Goal: Information Seeking & Learning: Learn about a topic

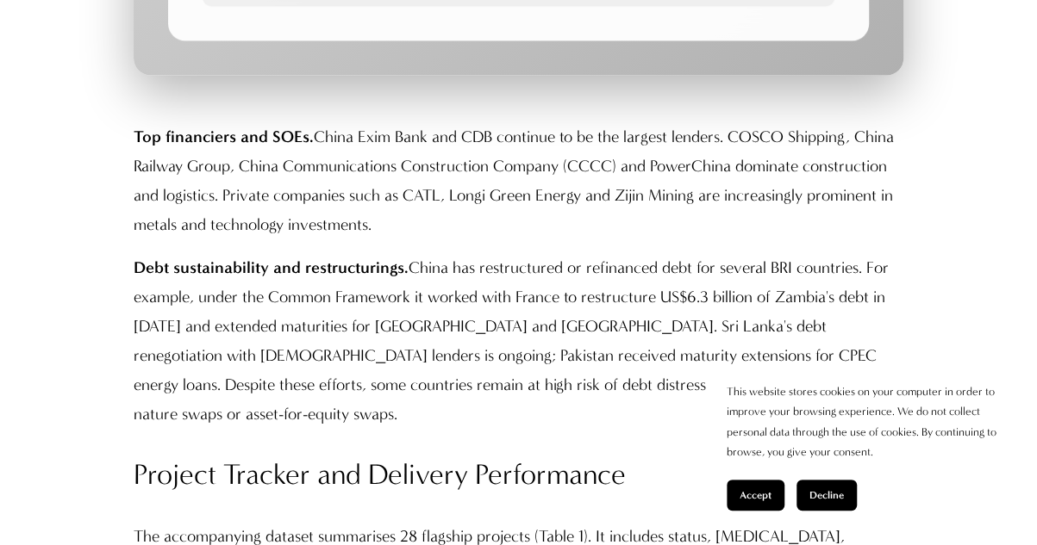
scroll to position [7704, 0]
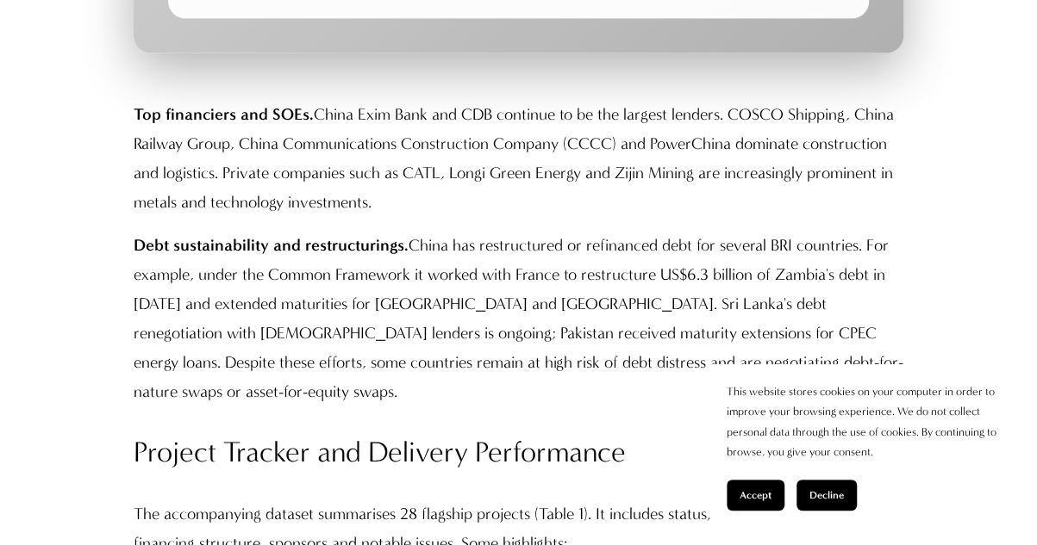
drag, startPoint x: 1039, startPoint y: 17, endPoint x: 834, endPoint y: 344, distance: 385.6
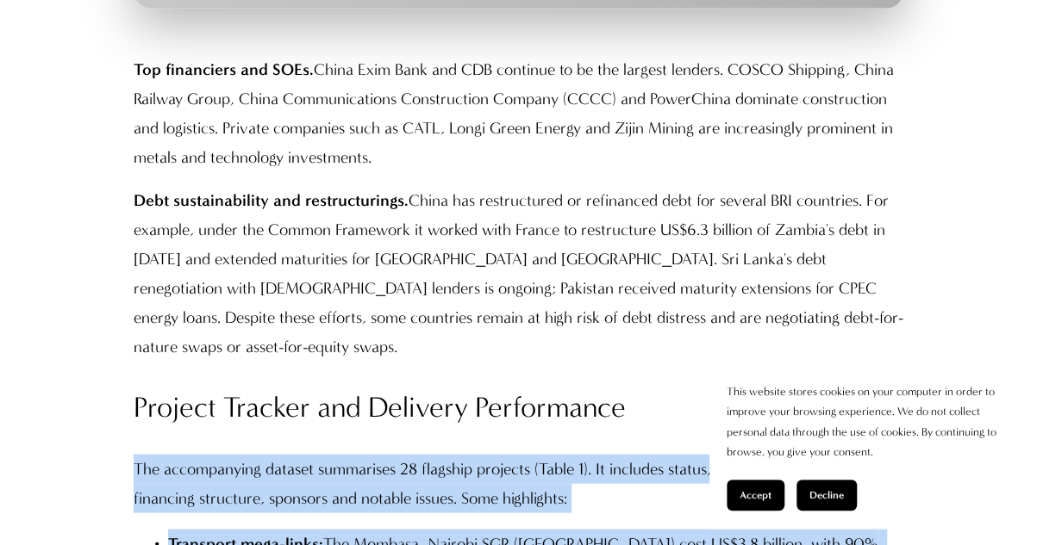
drag, startPoint x: 129, startPoint y: 189, endPoint x: 335, endPoint y: 305, distance: 236.5
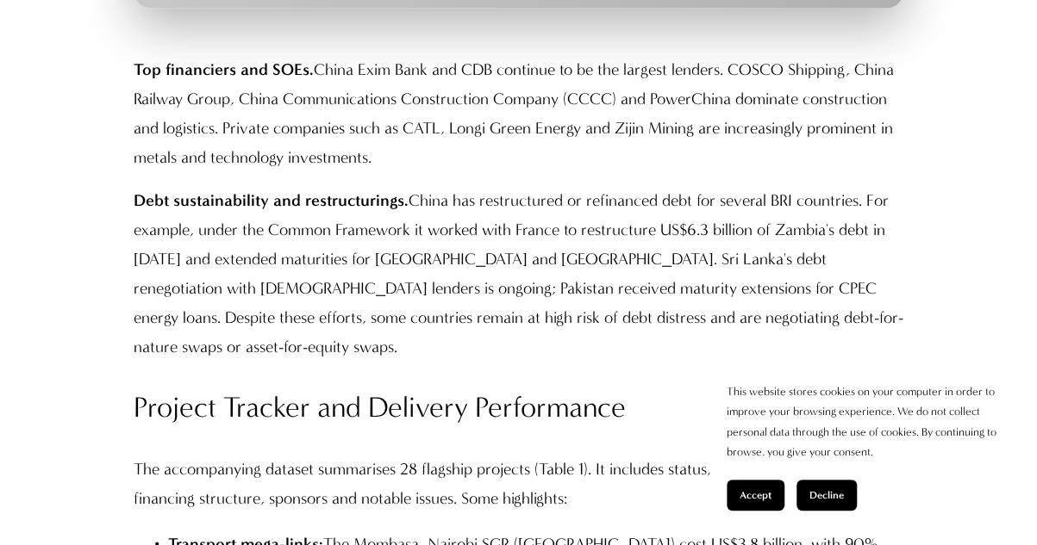
click at [214, 389] on h3 "Project Tracker and Delivery Performance" at bounding box center [518, 408] width 769 height 38
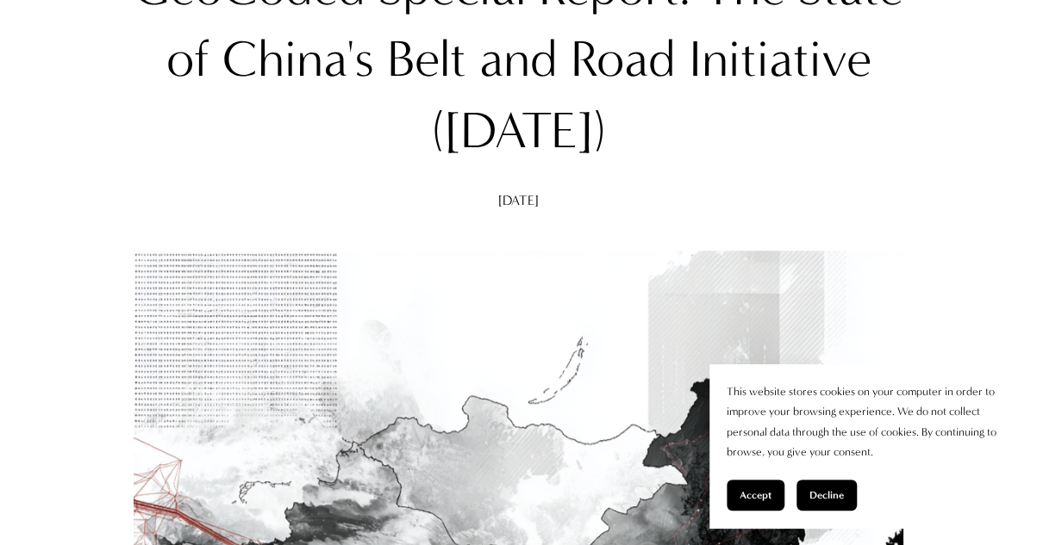
scroll to position [90, 0]
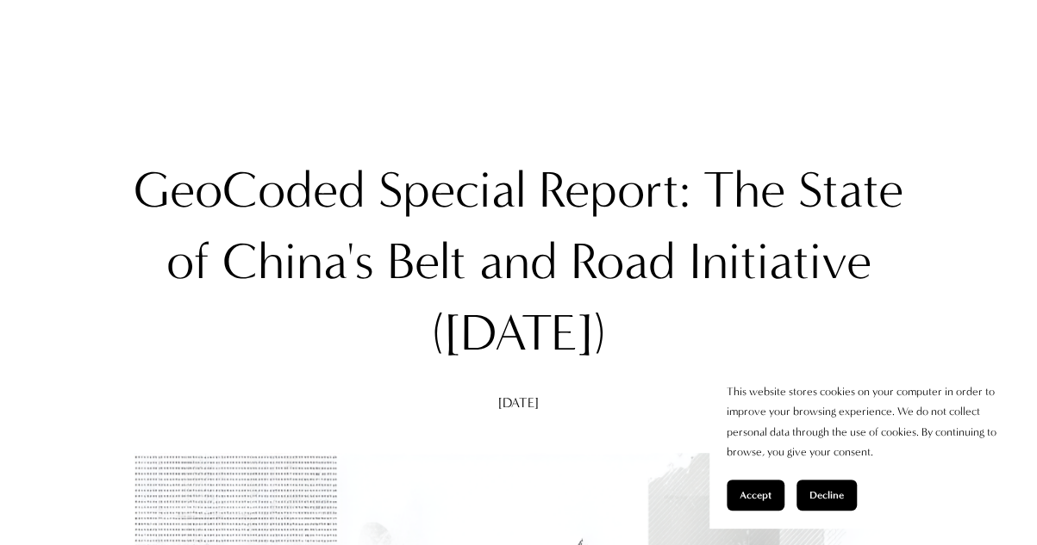
drag, startPoint x: 779, startPoint y: 180, endPoint x: 800, endPoint y: 339, distance: 159.9
click at [800, 339] on h1 "GeoCoded Special Report: The State of China's Belt and Road Initiative ([DATE])" at bounding box center [518, 261] width 769 height 215
copy h1 "The State of China's Belt and Road Initiative ([DATE])"
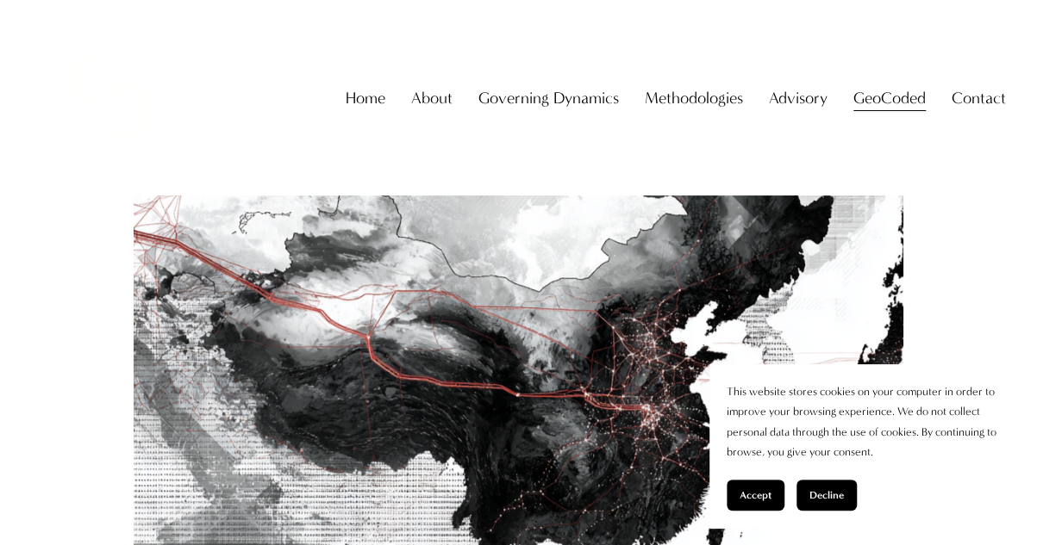
scroll to position [539, 0]
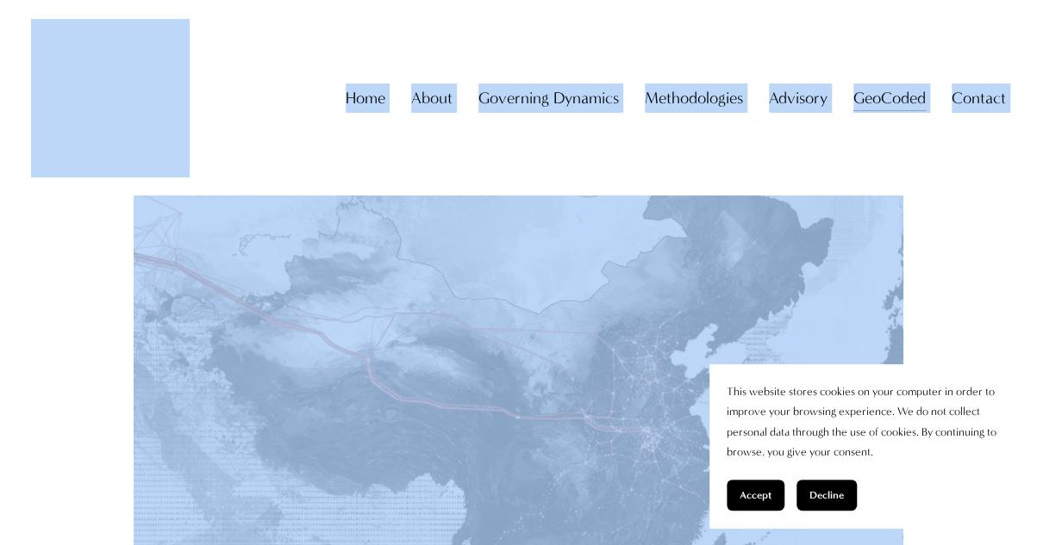
drag, startPoint x: 189, startPoint y: 198, endPoint x: 321, endPoint y: 315, distance: 176.5
copy div "Home About About The Firm [PERSON_NAME] Governing Dynamics Overview Asymmetries…"
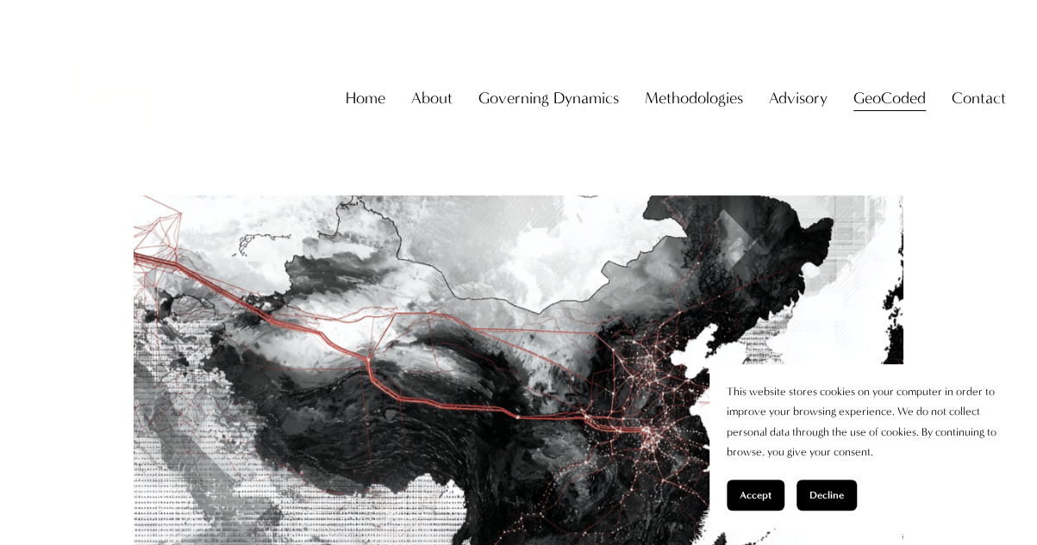
click at [151, 28] on div "Skip to Content Home About About The Firm" at bounding box center [518, 98] width 1037 height 196
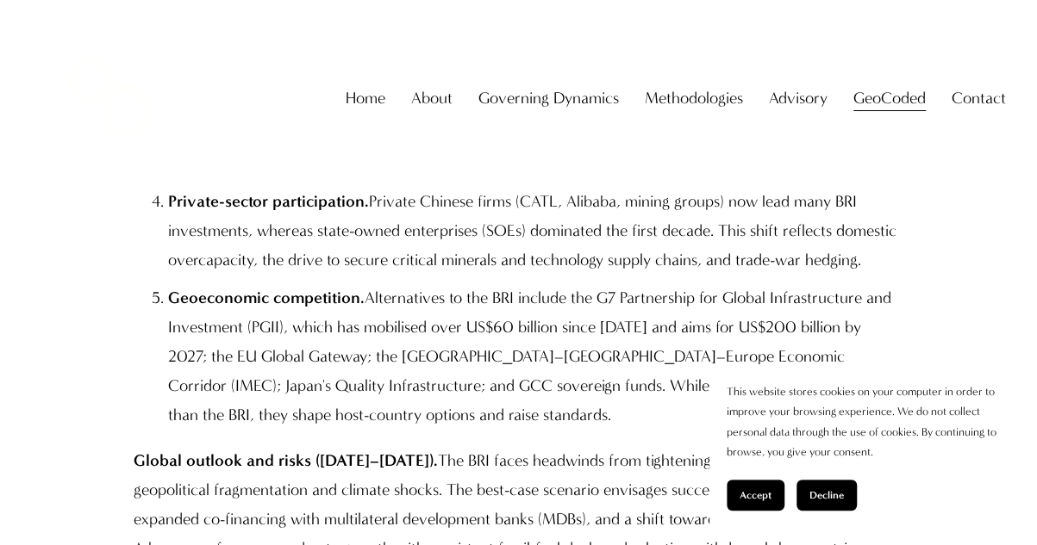
scroll to position [2384, 0]
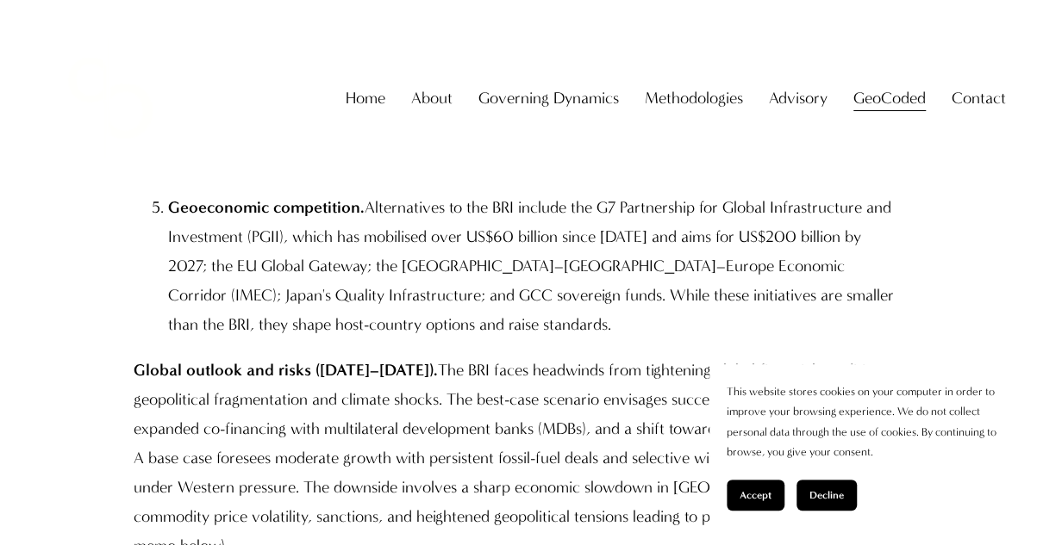
click at [422, 356] on p "Global outlook and risks ([DATE]–[DATE]). The BRI faces headwinds from tighteni…" at bounding box center [518, 458] width 769 height 205
click at [767, 494] on span "Accept" at bounding box center [755, 495] width 32 height 12
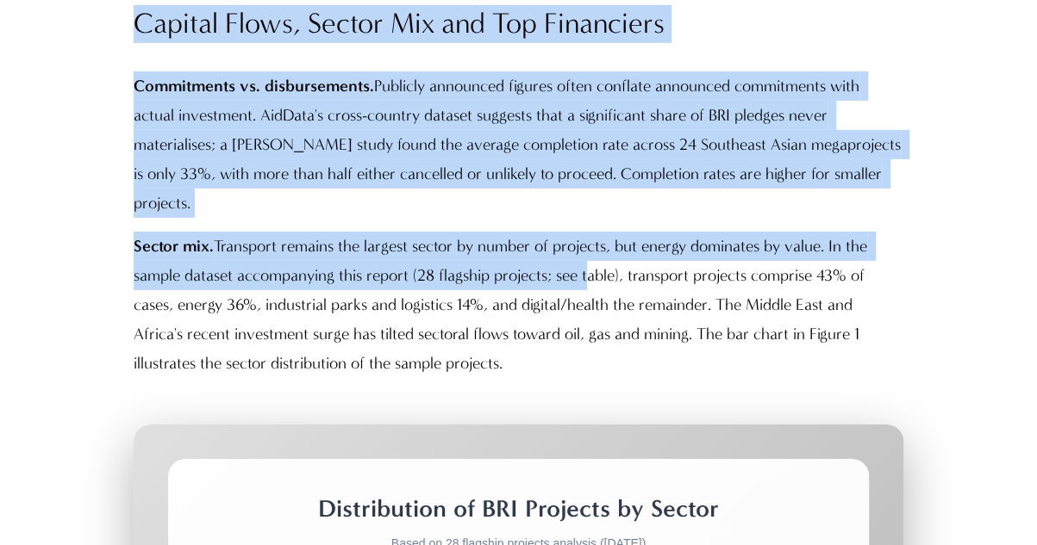
scroll to position [5646, 0]
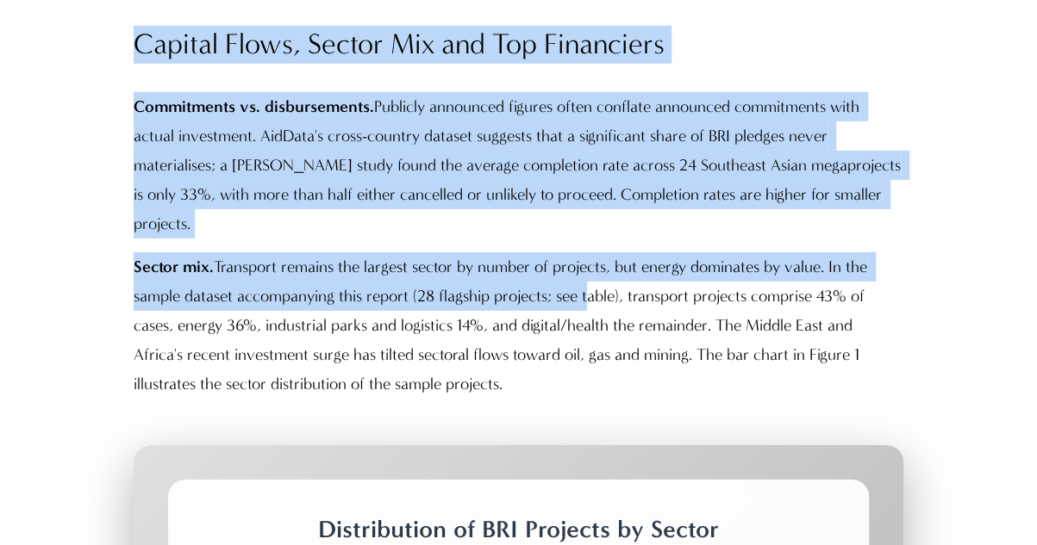
drag, startPoint x: 425, startPoint y: 334, endPoint x: 596, endPoint y: 127, distance: 269.3
copy div "Lor IPS dolor sitametco adip elitseddoe tempor incididun utlaboreet, doloremagn…"
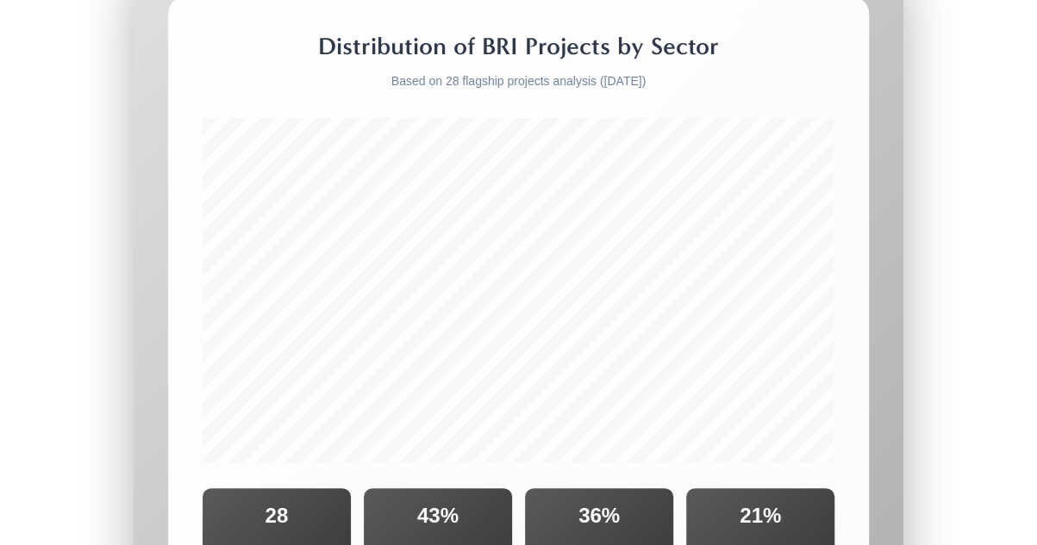
scroll to position [6354, 0]
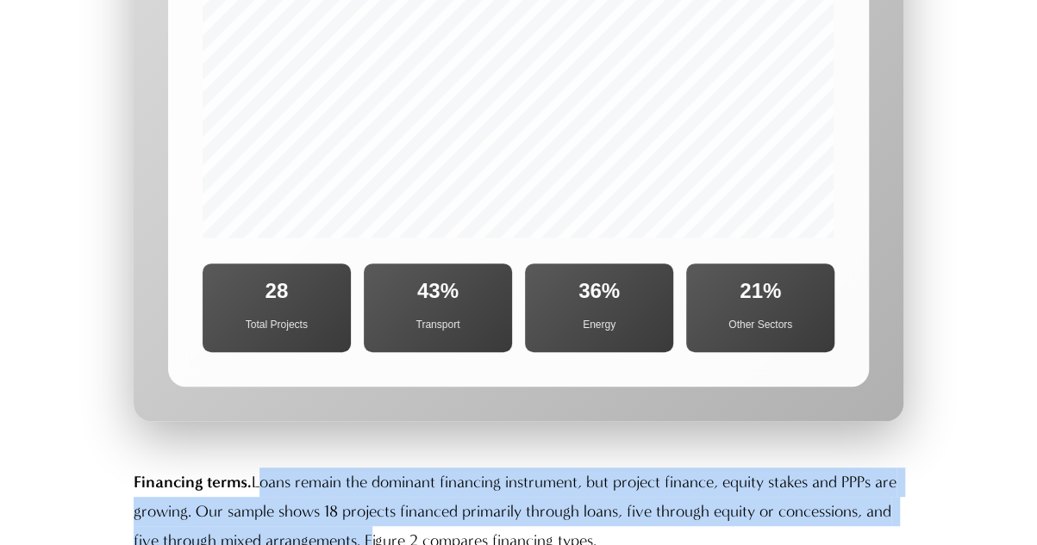
drag, startPoint x: 256, startPoint y: 227, endPoint x: 361, endPoint y: 283, distance: 119.5
click at [361, 468] on p "Financing terms. Loans remain the dominant financing instrument, but project fi…" at bounding box center [518, 512] width 769 height 88
copy p "Loans remain the dominant financing instrument, but project finance, equity sta…"
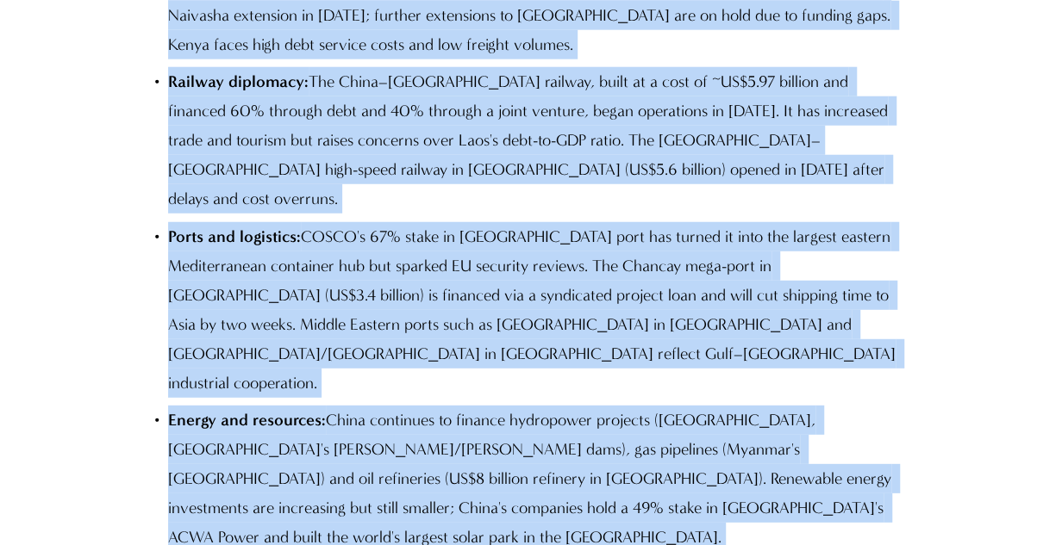
scroll to position [8370, 0]
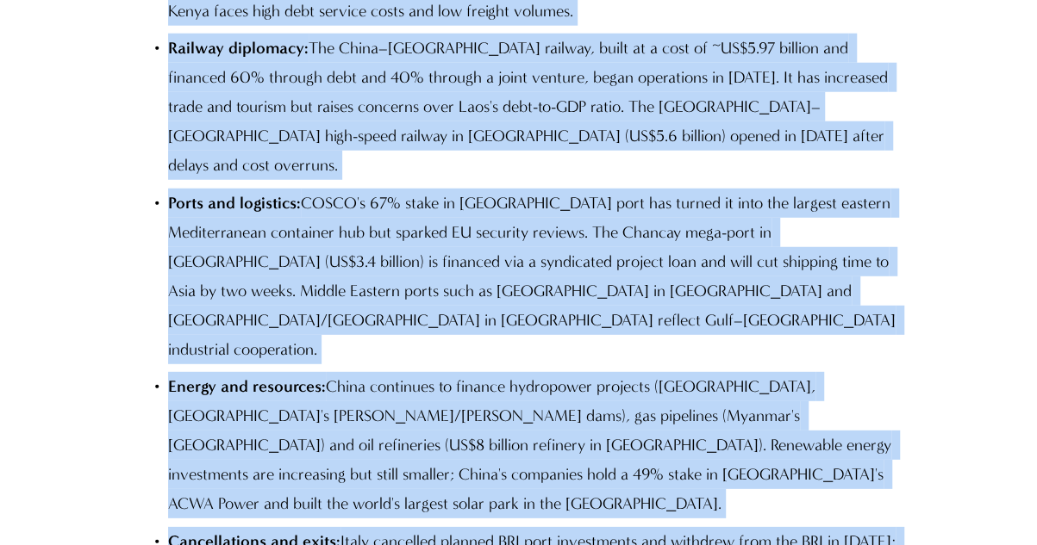
drag, startPoint x: 322, startPoint y: 140, endPoint x: 745, endPoint y: 190, distance: 426.0
click at [745, 190] on div "Top financiers and SOEs. China Exim Bank and CDB continue to be the largest len…" at bounding box center [518, 62] width 769 height 1256
copy div "China Exim Bank and CDB continue to be the largest lenders. COSCO Shipping, Chi…"
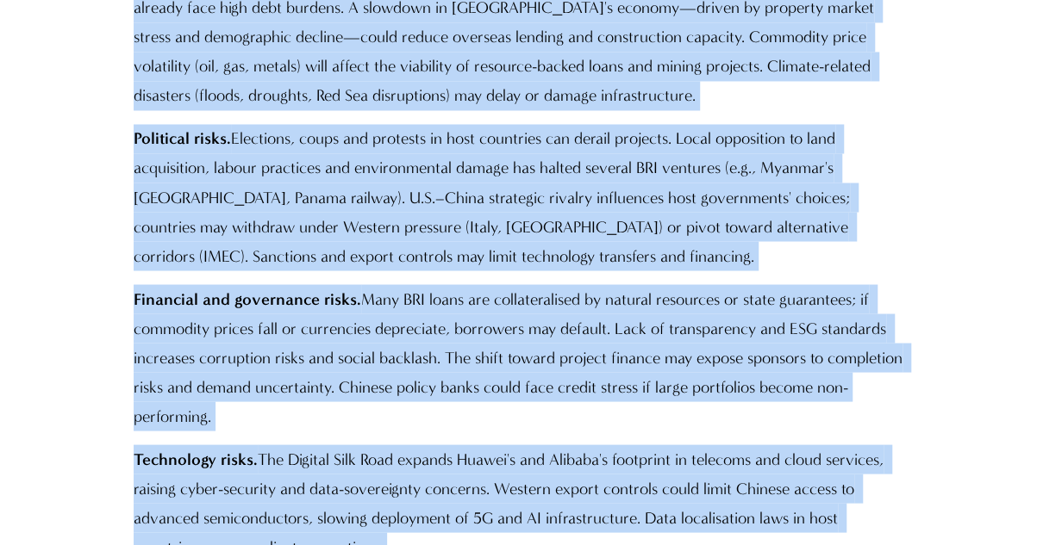
scroll to position [13816, 0]
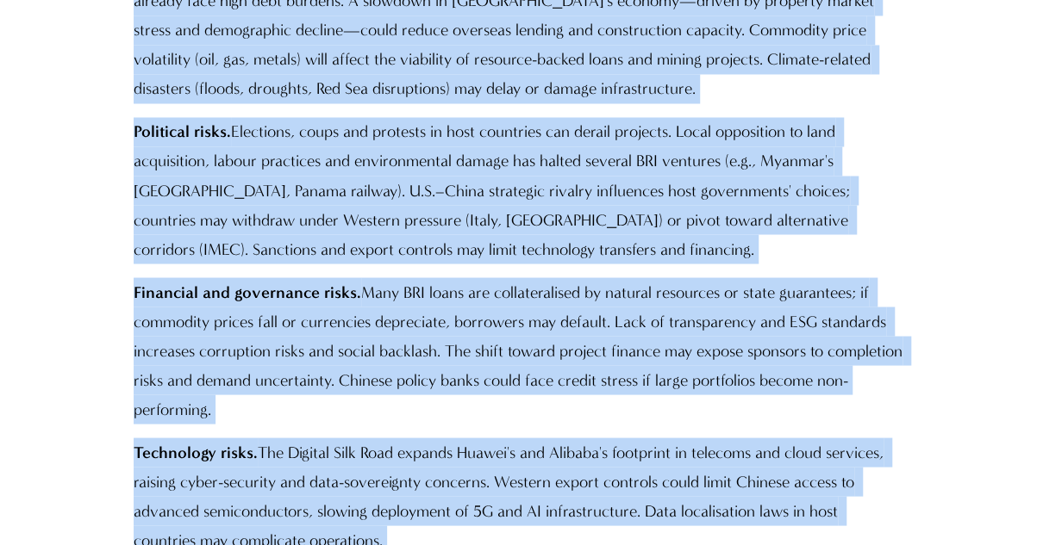
drag, startPoint x: 138, startPoint y: 163, endPoint x: 553, endPoint y: 22, distance: 438.4
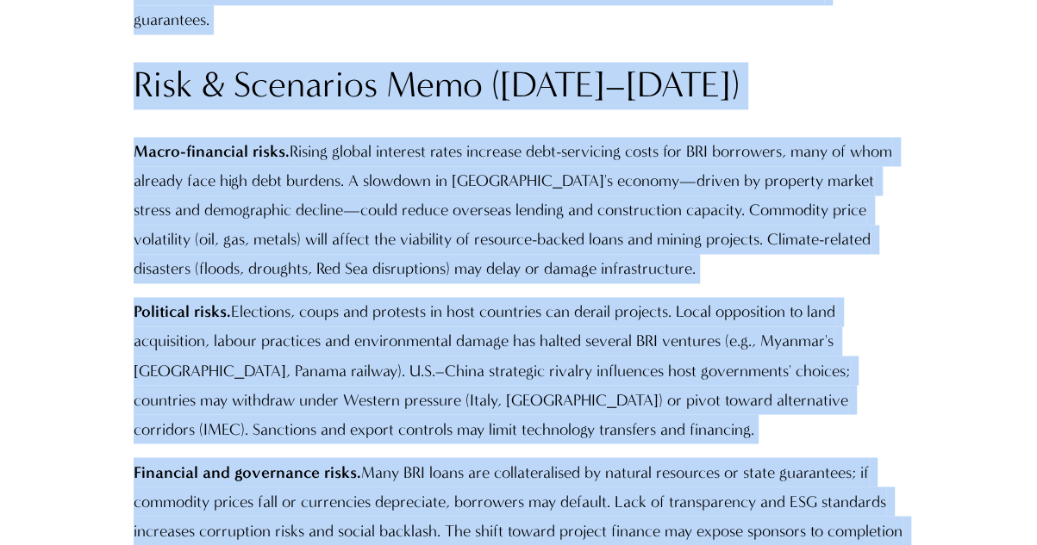
scroll to position [13640, 0]
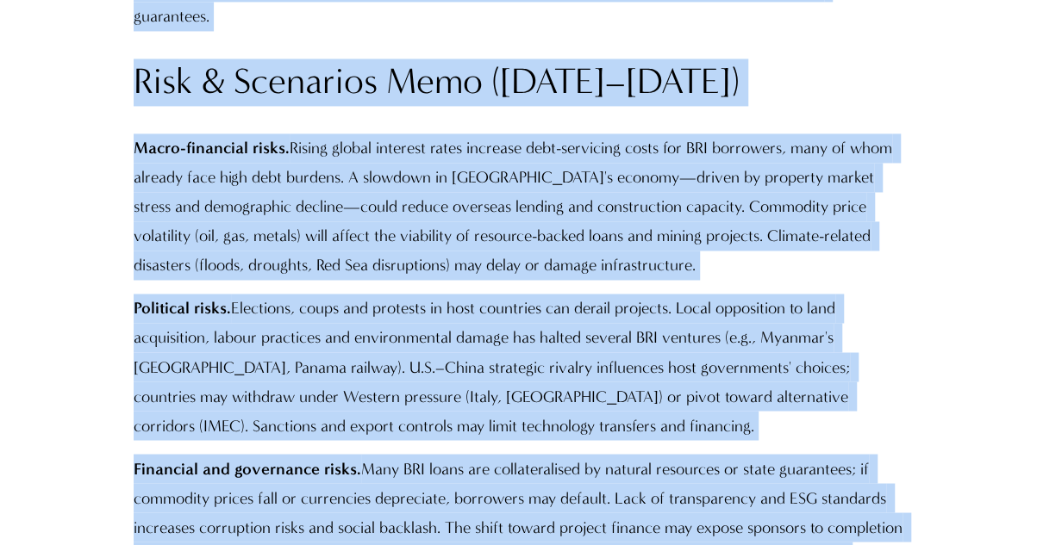
drag, startPoint x: 134, startPoint y: 318, endPoint x: 420, endPoint y: 208, distance: 305.8
copy div "China's domestic regulators have tightened ESG guidance for overseas projects. …"
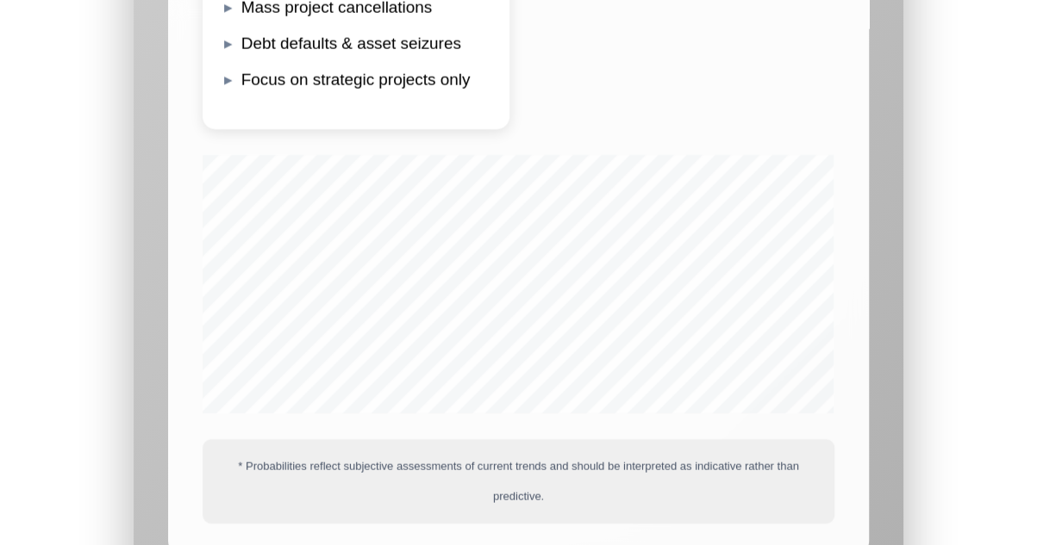
scroll to position [15563, 0]
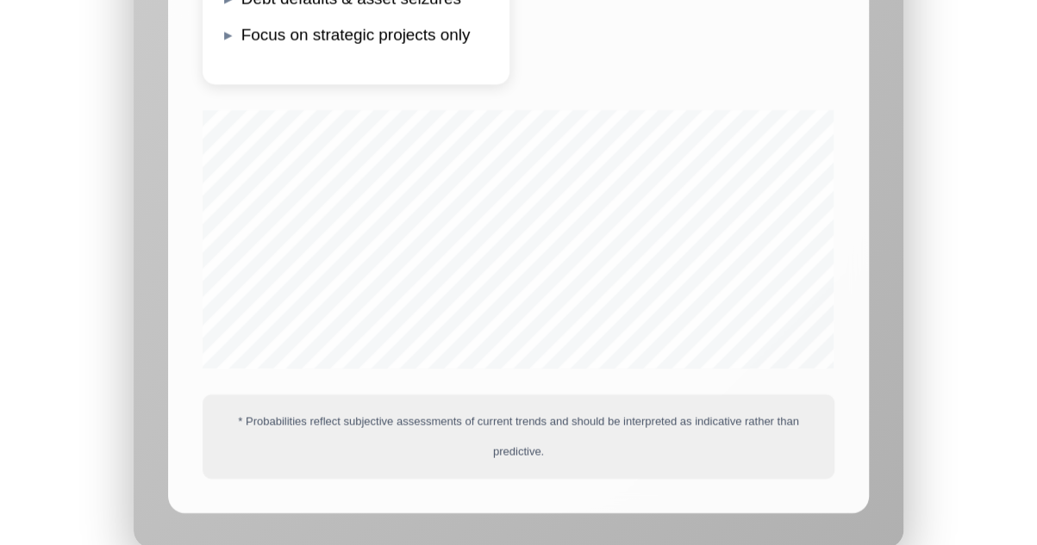
drag, startPoint x: 138, startPoint y: 208, endPoint x: 811, endPoint y: 354, distance: 688.7
copy p "The dataset compiled for this report covers 28 flagship projects rather than th…"
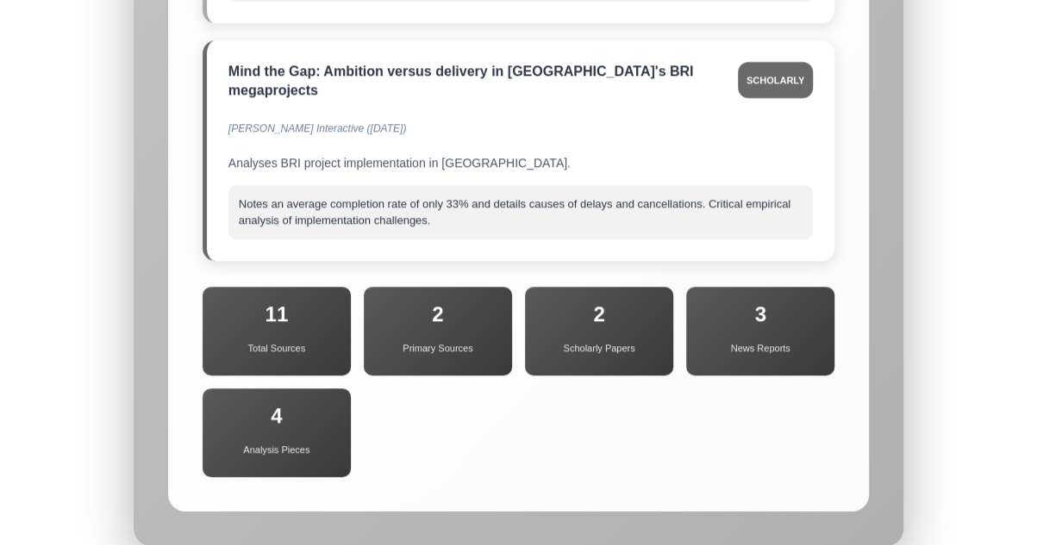
scroll to position [18769, 0]
